Goal: Register for event/course: Sign up to attend an event or enroll in a course

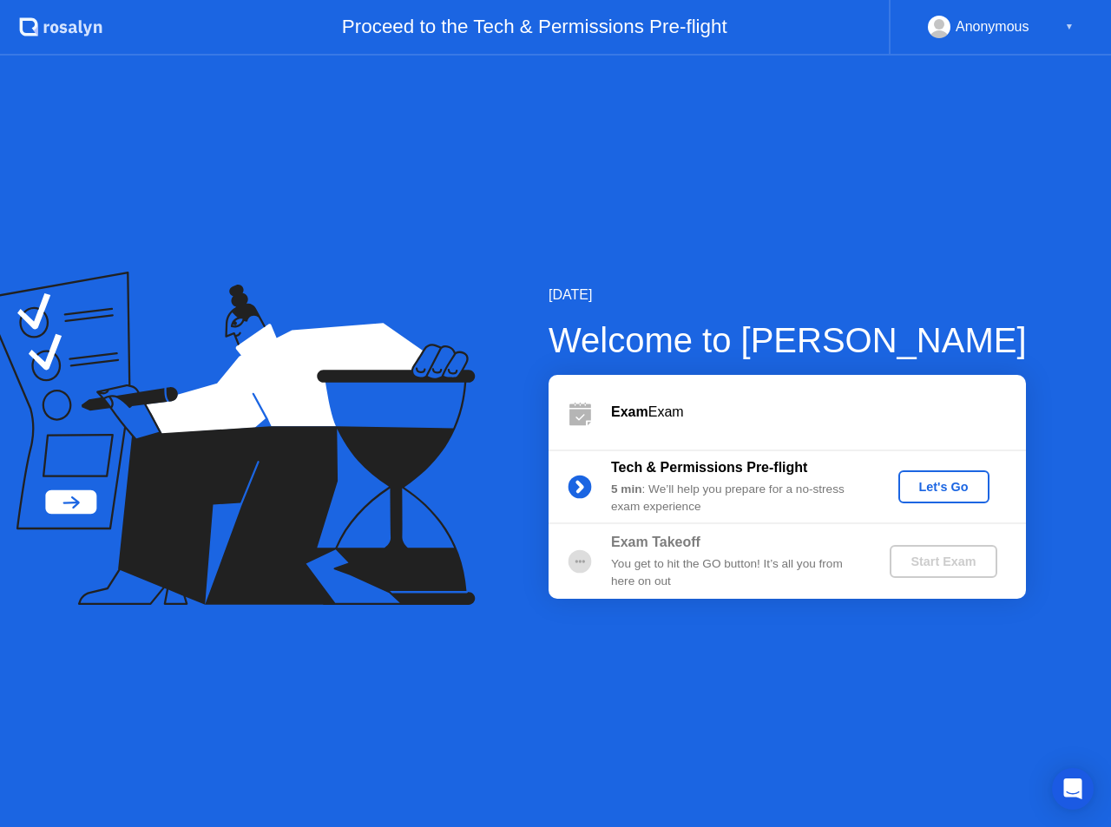
click at [935, 492] on div "Let's Go" at bounding box center [943, 487] width 77 height 14
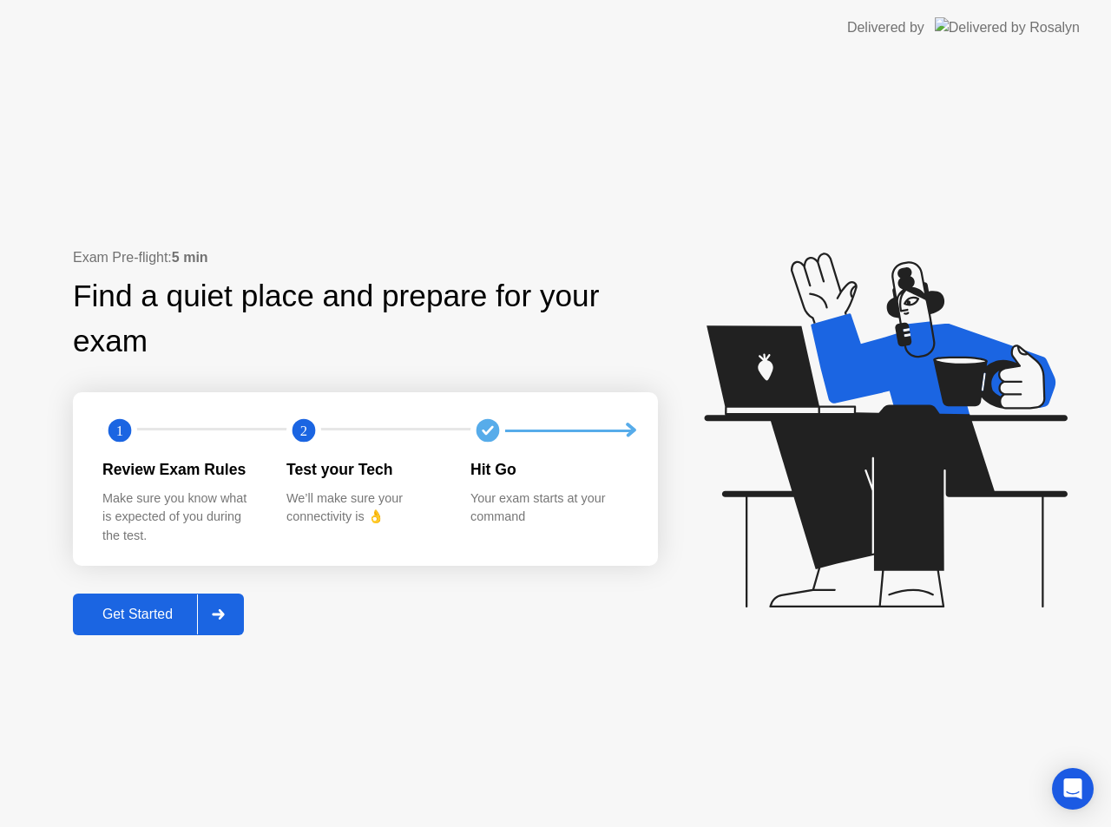
click at [237, 611] on div at bounding box center [218, 614] width 42 height 40
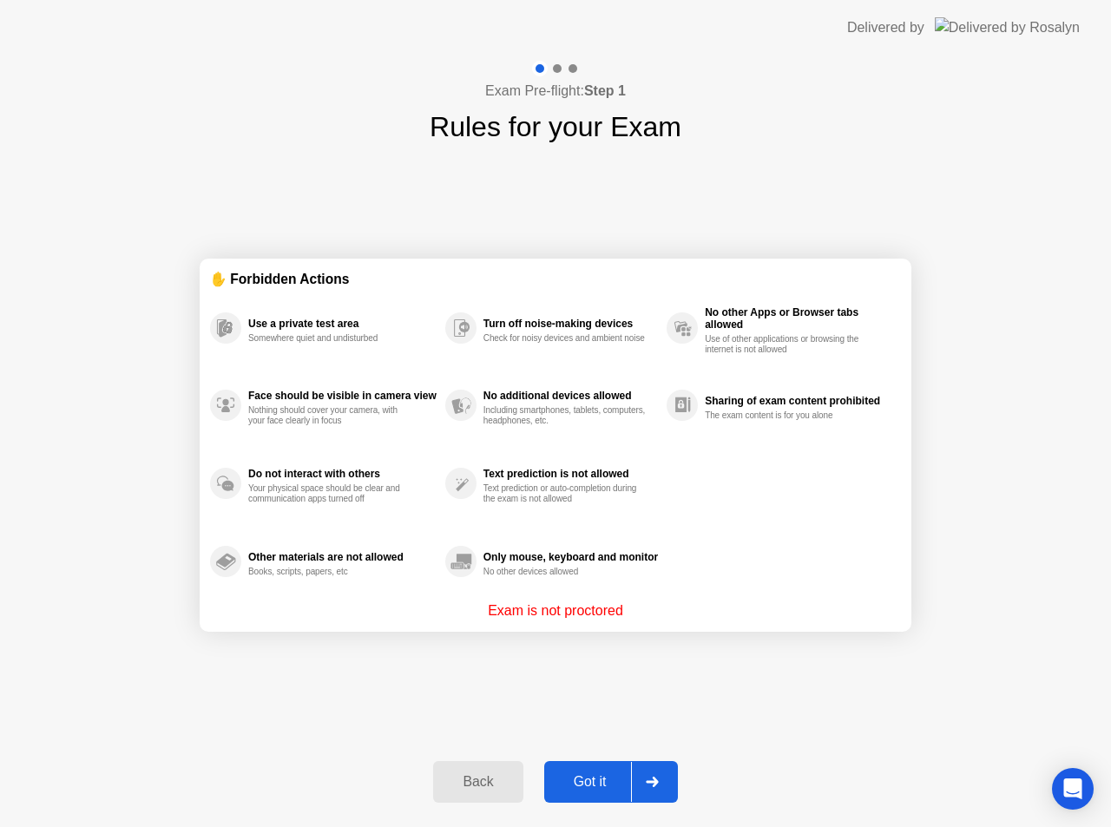
click at [644, 781] on div at bounding box center [652, 782] width 42 height 40
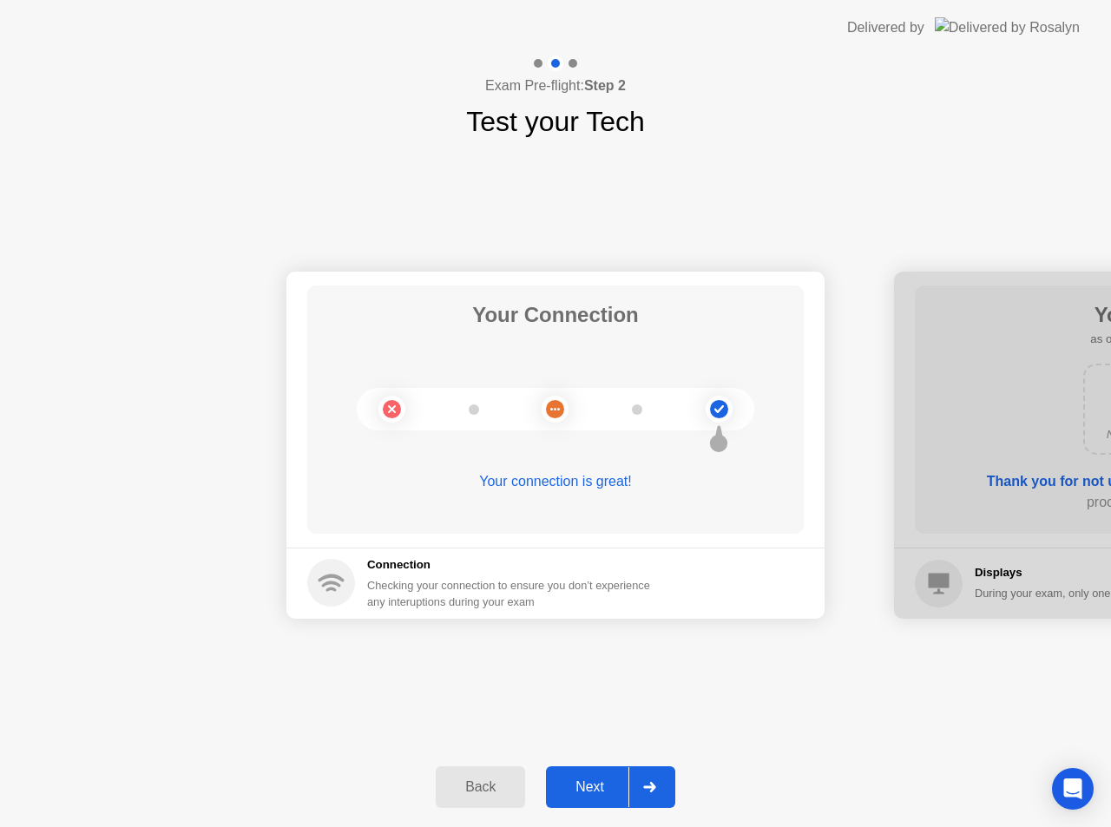
click at [644, 781] on div at bounding box center [649, 787] width 42 height 40
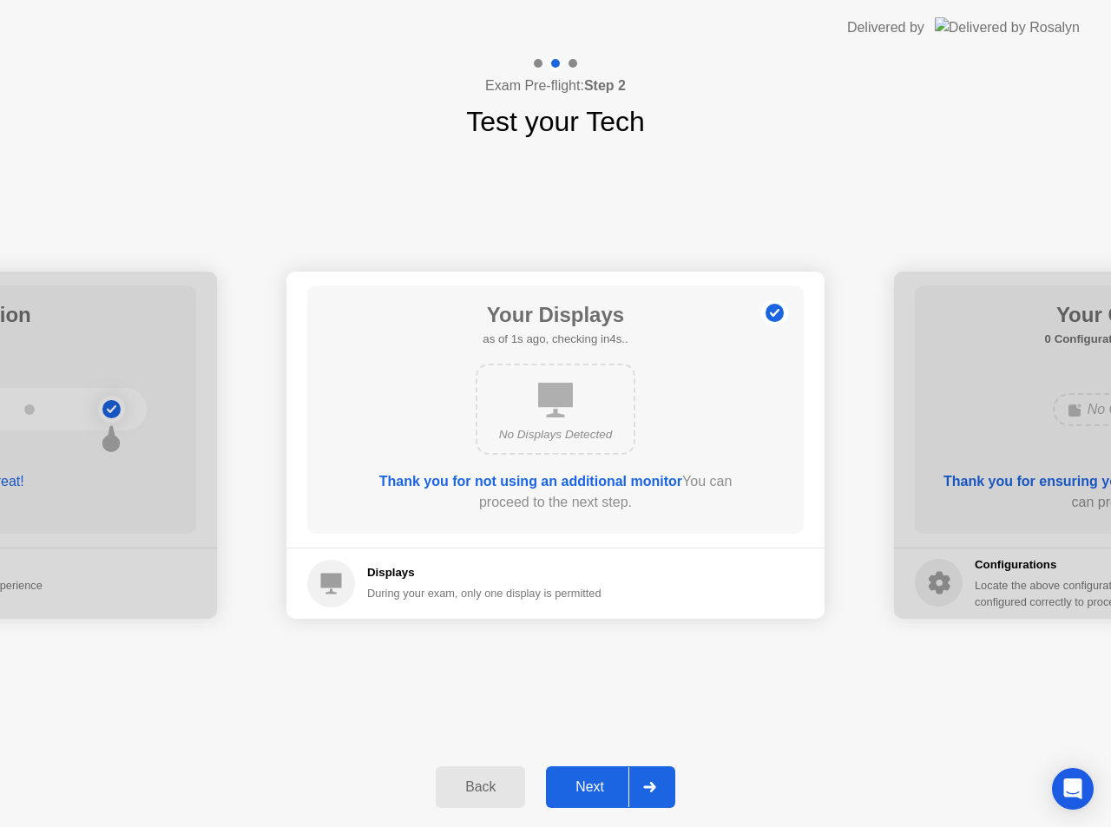
click at [644, 782] on icon at bounding box center [649, 787] width 13 height 10
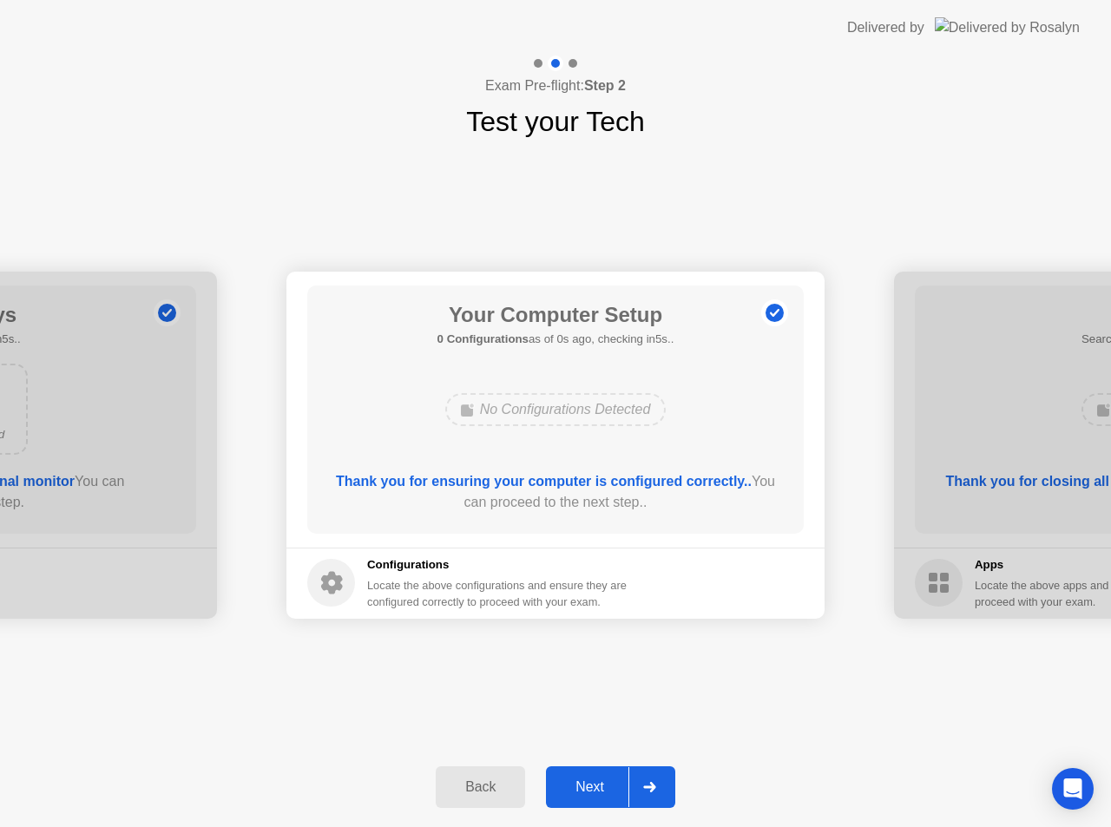
click at [644, 782] on icon at bounding box center [649, 787] width 13 height 10
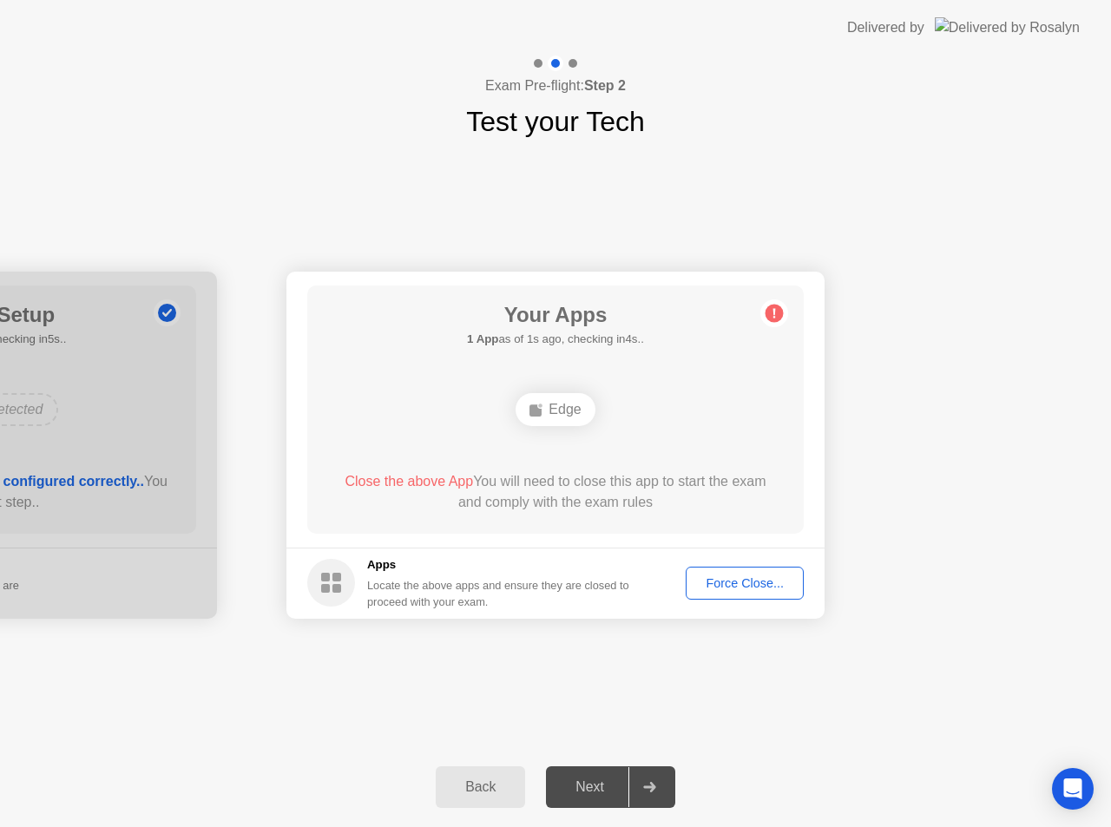
click at [727, 586] on div "Force Close..." at bounding box center [744, 583] width 106 height 14
click at [726, 593] on button "Force Close..." at bounding box center [744, 583] width 118 height 33
drag, startPoint x: 762, startPoint y: 580, endPoint x: 762, endPoint y: 600, distance: 20.0
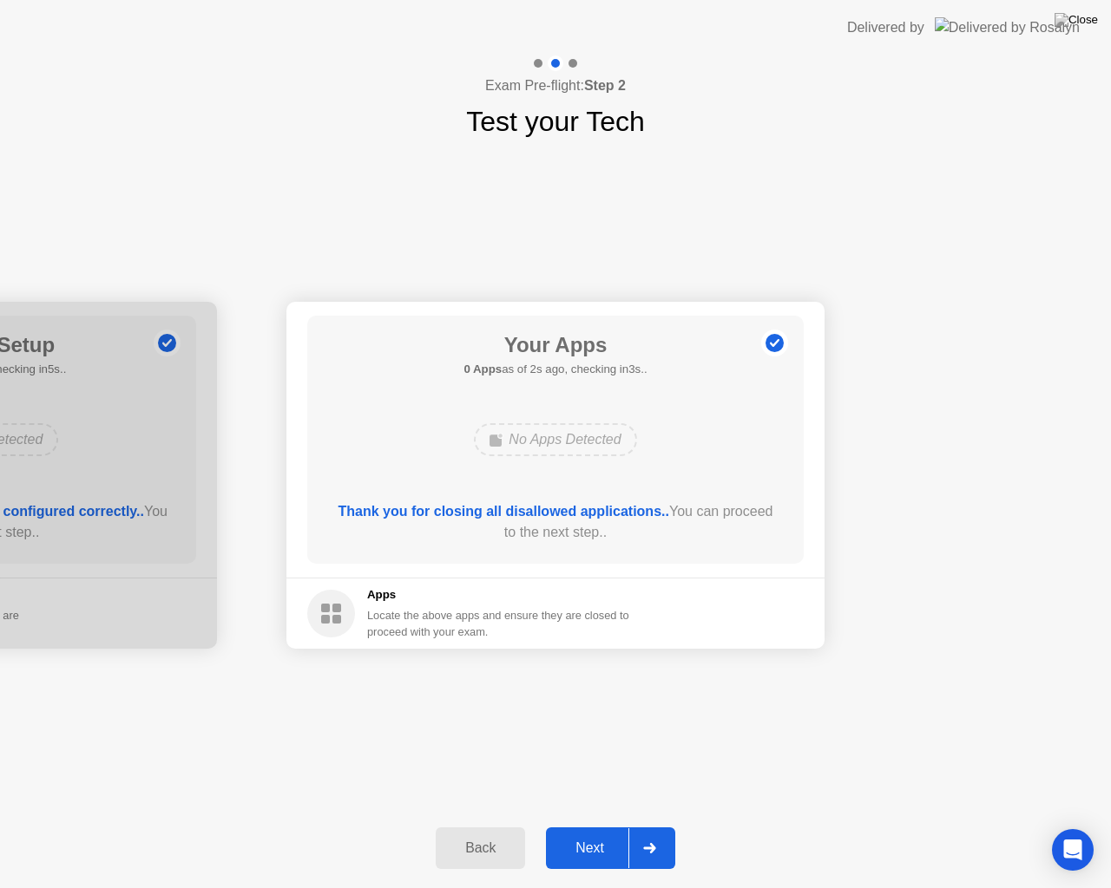
click at [607, 826] on div "Next" at bounding box center [589, 849] width 77 height 16
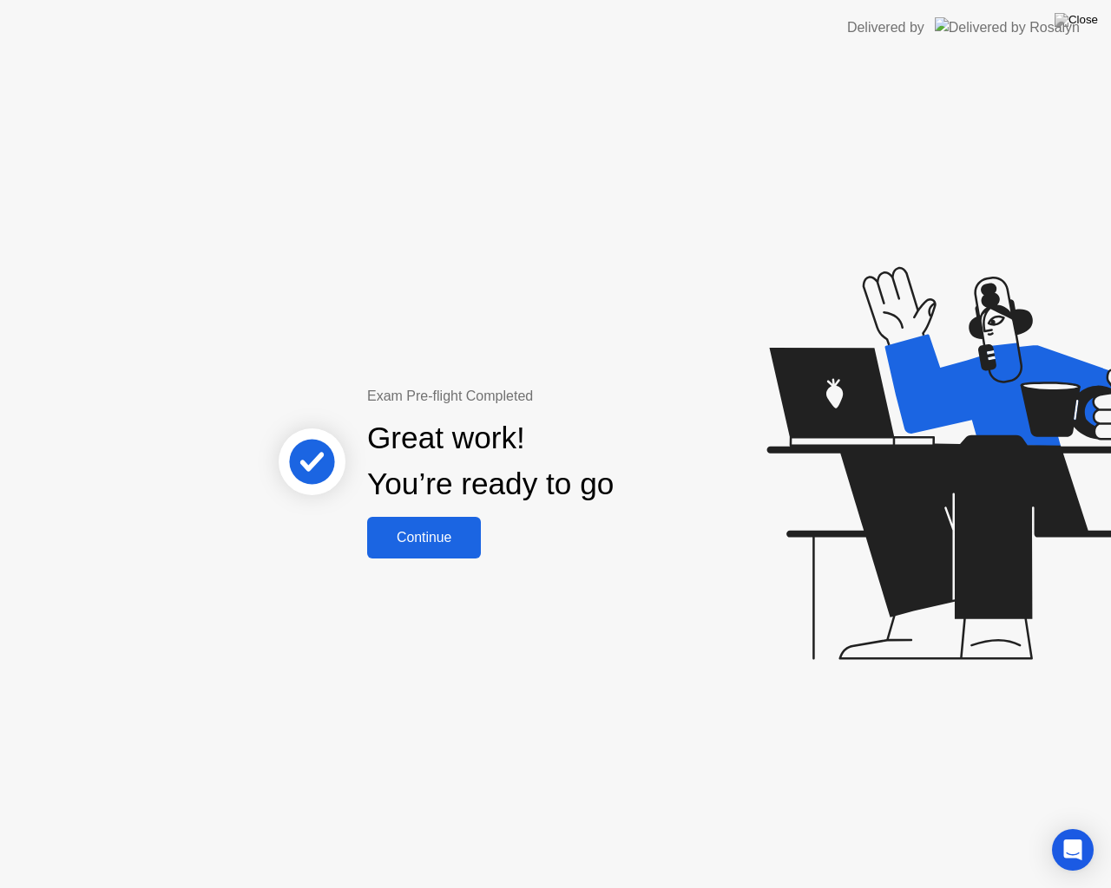
click at [434, 537] on div "Continue" at bounding box center [423, 538] width 103 height 16
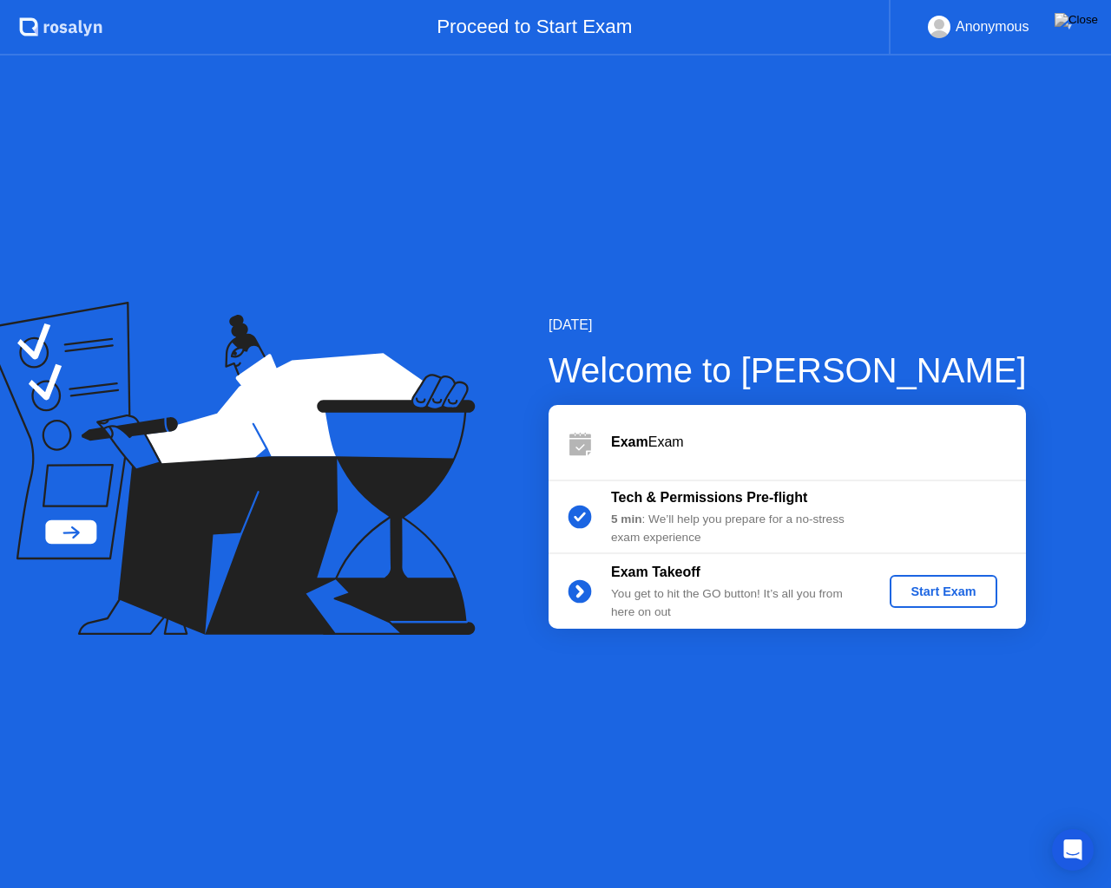
click at [962, 591] on div "Start Exam" at bounding box center [942, 592] width 93 height 14
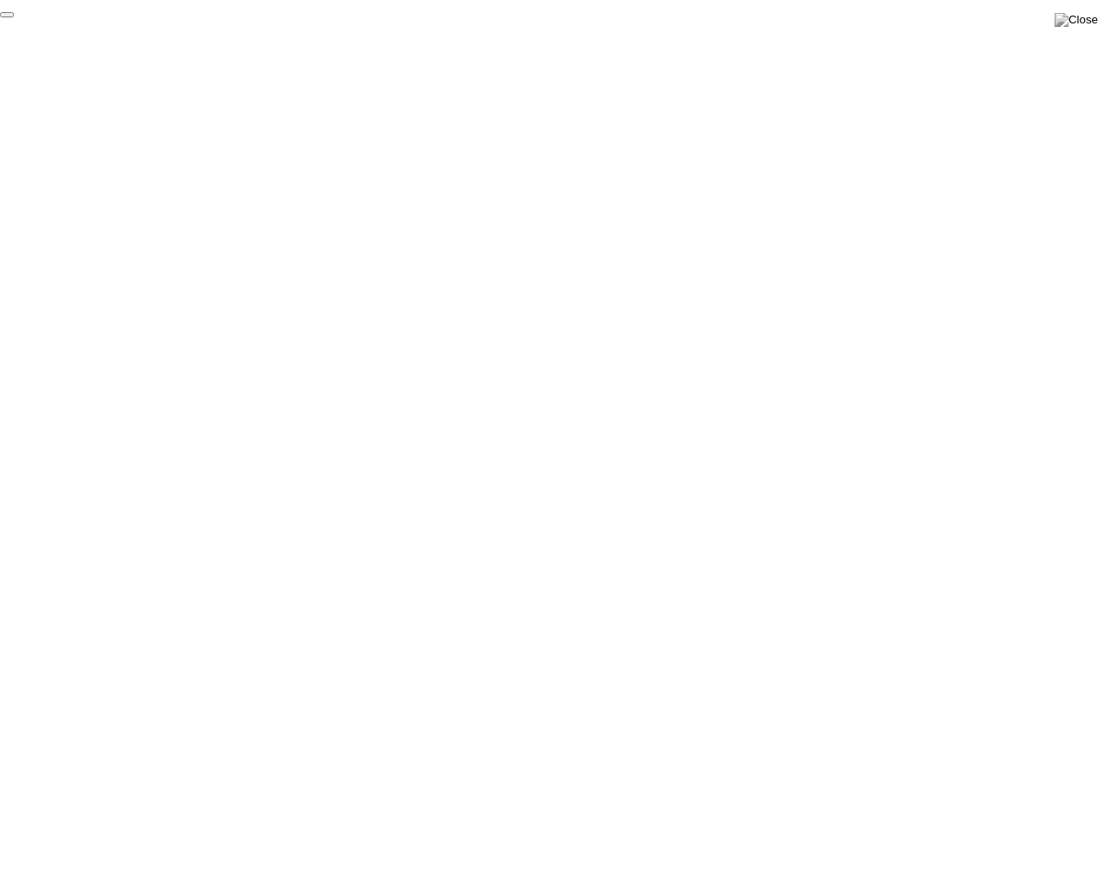
click at [14, 17] on button "End Proctoring Session" at bounding box center [7, 14] width 14 height 5
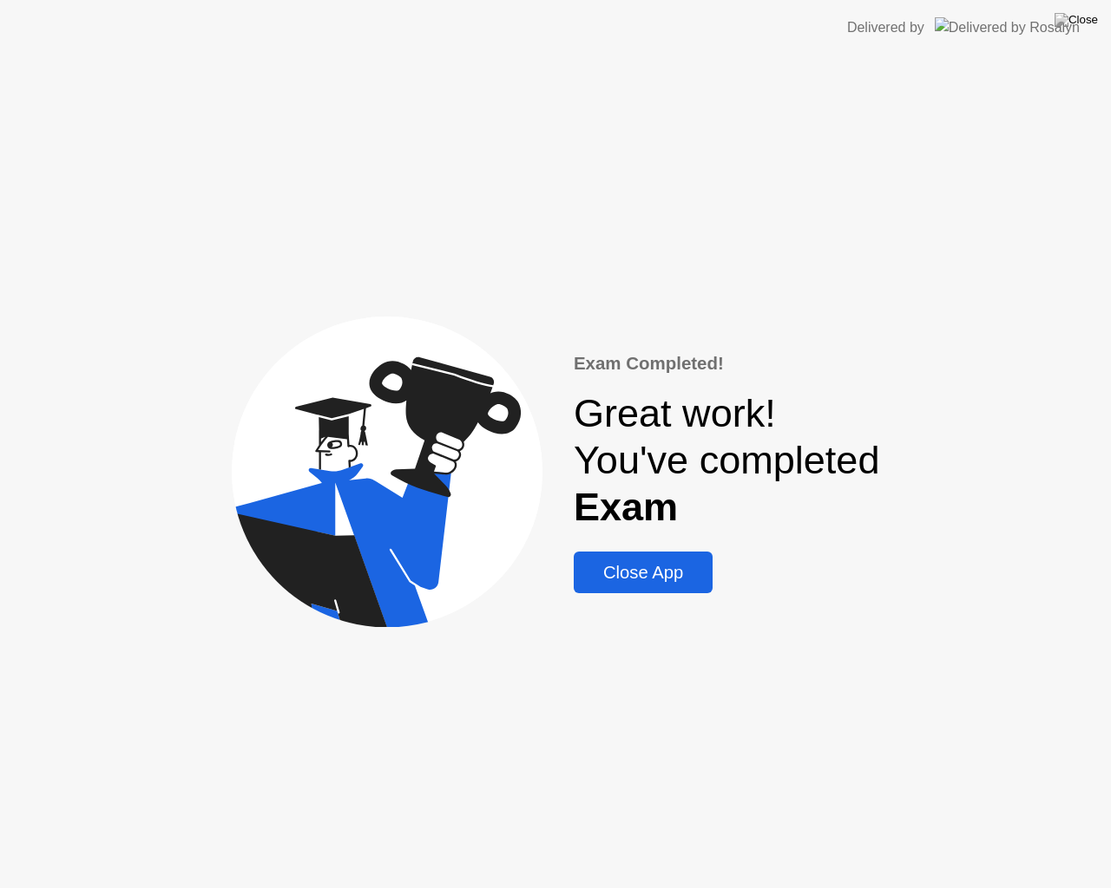
click at [698, 568] on div "Close App" at bounding box center [643, 573] width 128 height 20
